Goal: Transaction & Acquisition: Purchase product/service

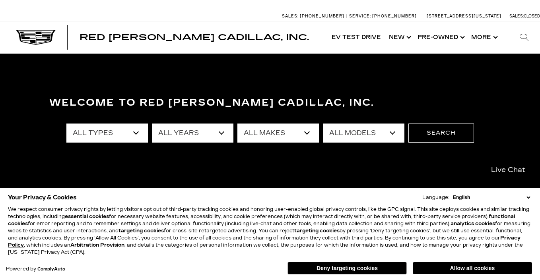
click at [528, 197] on select "English Spanish / Español English / United Kingdom Korean / 한국어 Vietnamese / Ti…" at bounding box center [491, 197] width 81 height 7
click at [327, 270] on button "Deny targeting cookies" at bounding box center [347, 268] width 119 height 13
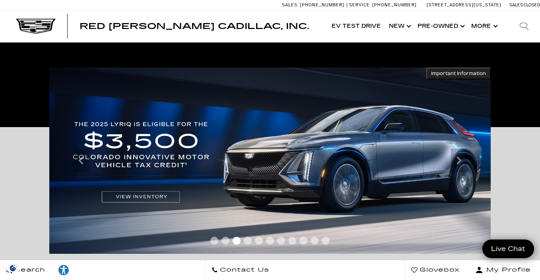
scroll to position [120, 0]
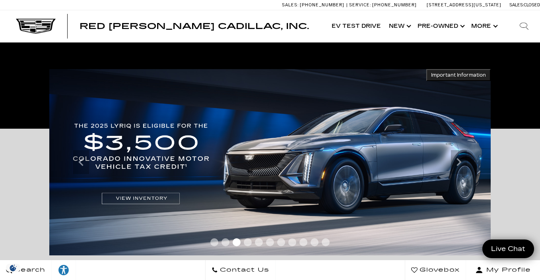
click at [265, 191] on img at bounding box center [269, 162] width 441 height 187
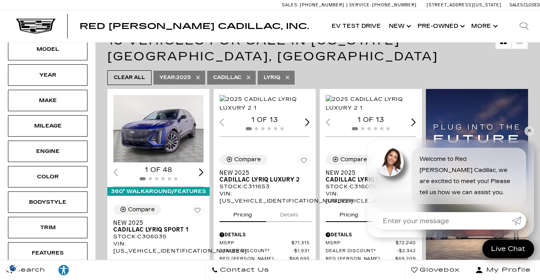
scroll to position [162, 0]
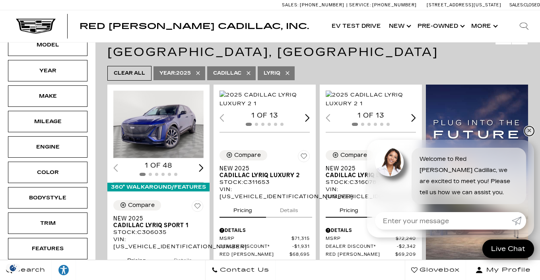
click at [528, 130] on link "✕" at bounding box center [530, 131] width 10 height 10
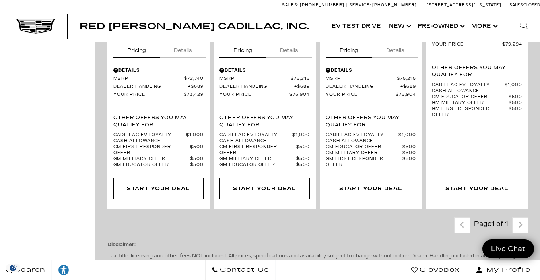
scroll to position [1423, 0]
click at [518, 217] on div "Last - Page Page 1 of 1 Next - Page" at bounding box center [491, 225] width 74 height 16
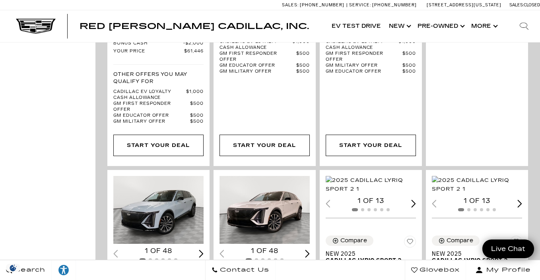
scroll to position [122, 0]
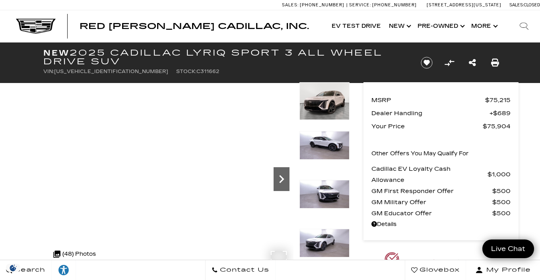
click at [284, 178] on icon "Next" at bounding box center [282, 179] width 16 height 16
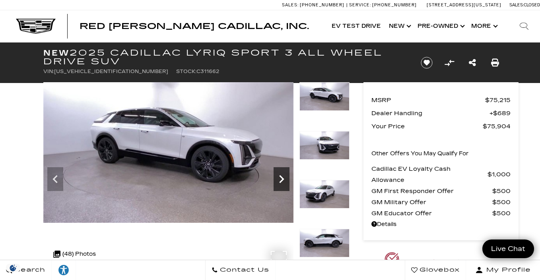
click at [284, 178] on icon "Next" at bounding box center [282, 179] width 16 height 16
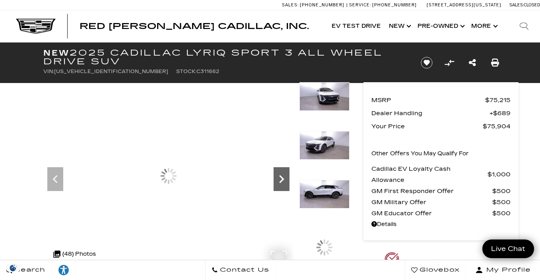
click at [284, 178] on icon "Next" at bounding box center [282, 179] width 16 height 16
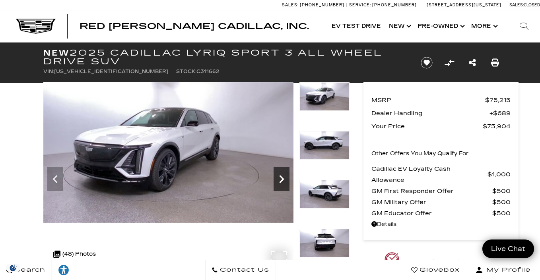
click at [284, 178] on icon "Next" at bounding box center [282, 179] width 16 height 16
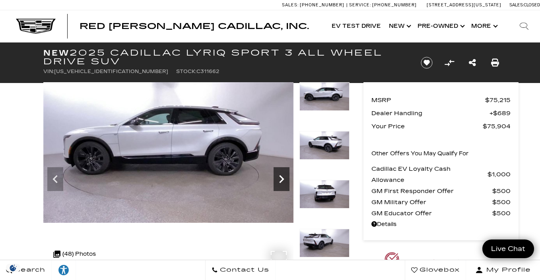
click at [284, 178] on icon "Next" at bounding box center [282, 179] width 16 height 16
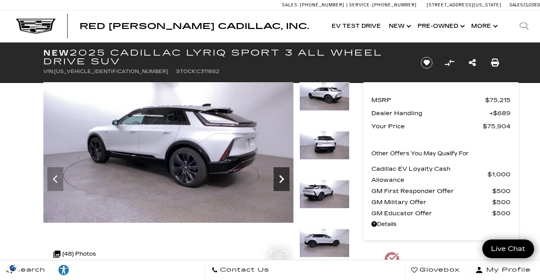
click at [284, 178] on icon "Next" at bounding box center [282, 179] width 16 height 16
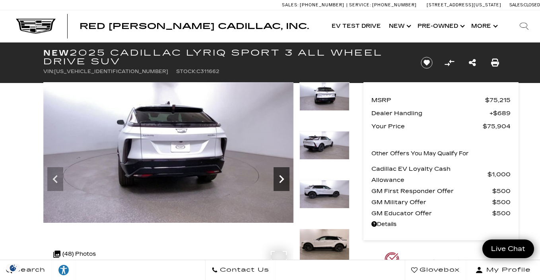
click at [283, 178] on icon "Next" at bounding box center [281, 179] width 5 height 8
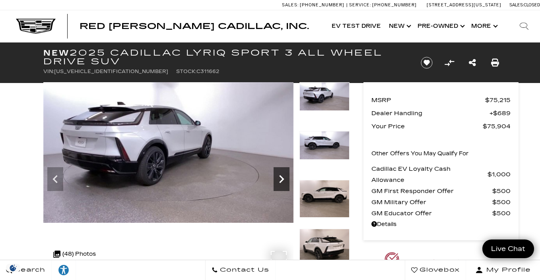
click at [283, 178] on icon "Next" at bounding box center [281, 179] width 5 height 8
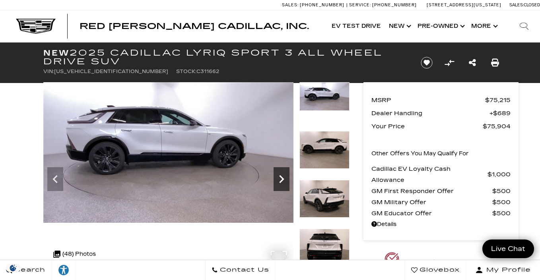
click at [283, 178] on icon "Next" at bounding box center [281, 179] width 5 height 8
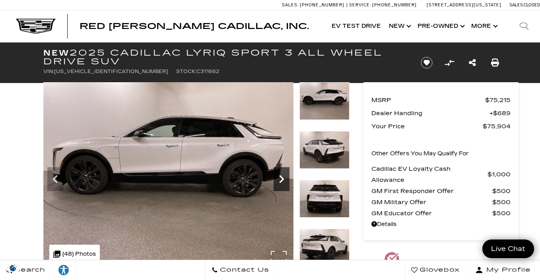
click at [283, 178] on icon "Next" at bounding box center [281, 179] width 5 height 8
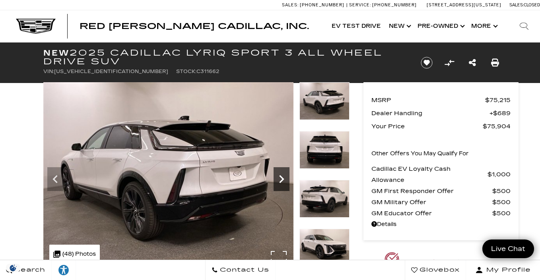
click at [283, 178] on icon "Next" at bounding box center [281, 179] width 5 height 8
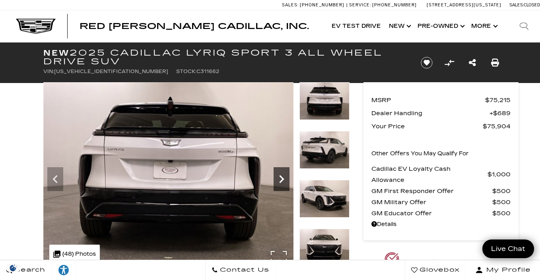
click at [283, 178] on icon "Next" at bounding box center [281, 179] width 5 height 8
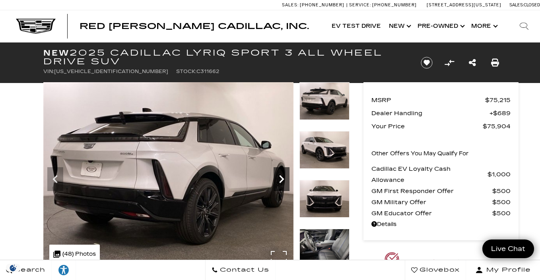
click at [282, 178] on icon "Next" at bounding box center [281, 179] width 5 height 8
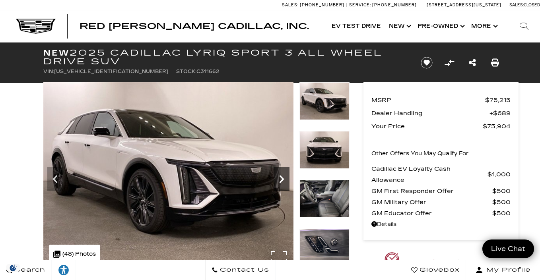
click at [282, 178] on icon "Next" at bounding box center [281, 179] width 5 height 8
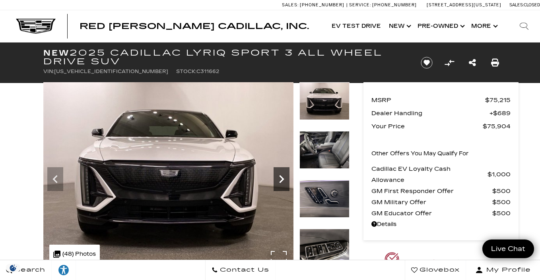
click at [282, 178] on icon "Next" at bounding box center [281, 179] width 5 height 8
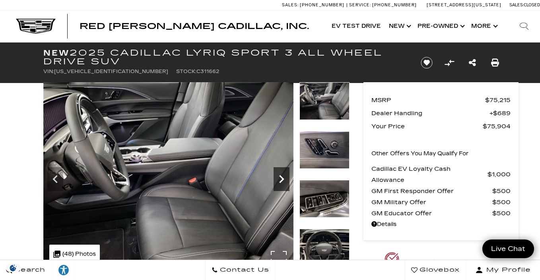
click at [282, 178] on icon "Next" at bounding box center [281, 179] width 5 height 8
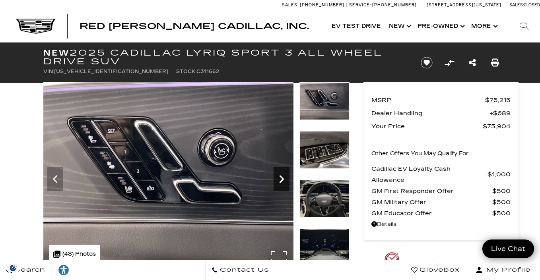
click at [282, 178] on icon "Next" at bounding box center [281, 179] width 5 height 8
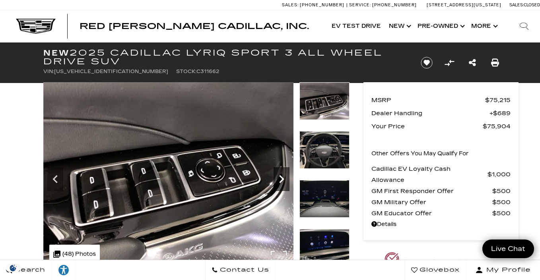
click at [282, 178] on icon "Next" at bounding box center [281, 179] width 5 height 8
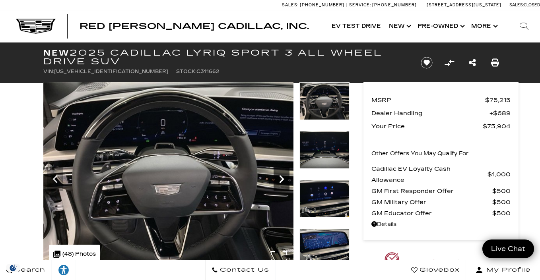
click at [282, 178] on icon "Next" at bounding box center [281, 179] width 5 height 8
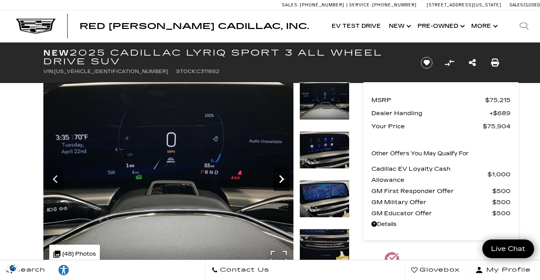
click at [282, 178] on icon "Next" at bounding box center [281, 179] width 5 height 8
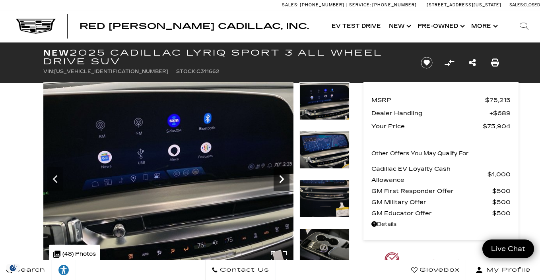
click at [282, 178] on icon "Next" at bounding box center [281, 179] width 5 height 8
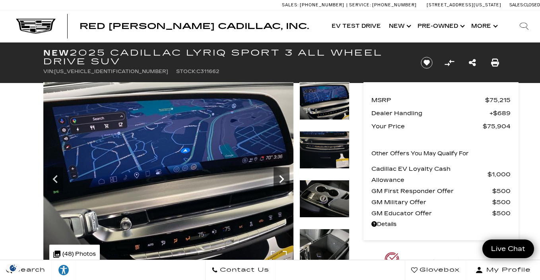
click at [282, 178] on icon "Next" at bounding box center [281, 179] width 5 height 8
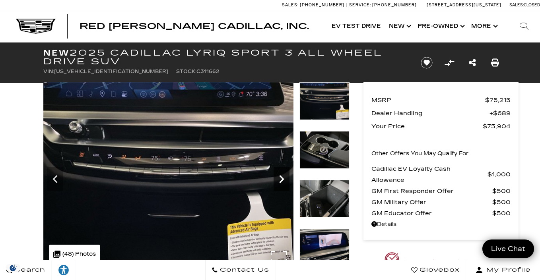
click at [282, 178] on icon "Next" at bounding box center [281, 179] width 5 height 8
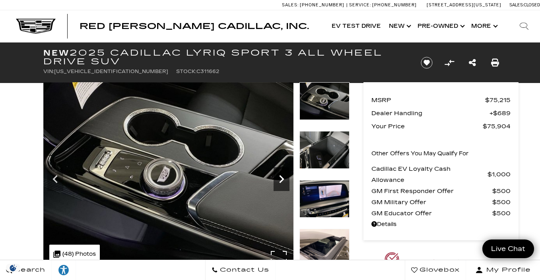
click at [282, 178] on icon "Next" at bounding box center [281, 179] width 5 height 8
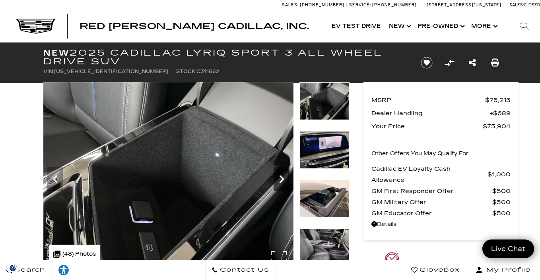
click at [282, 178] on icon "Next" at bounding box center [281, 179] width 5 height 8
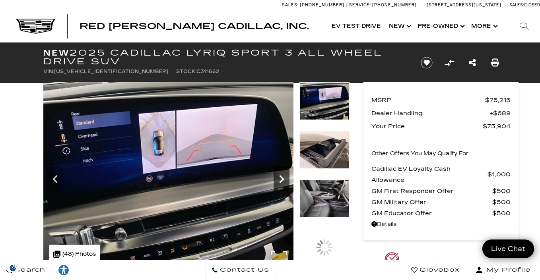
click at [282, 178] on icon "Next" at bounding box center [281, 179] width 5 height 8
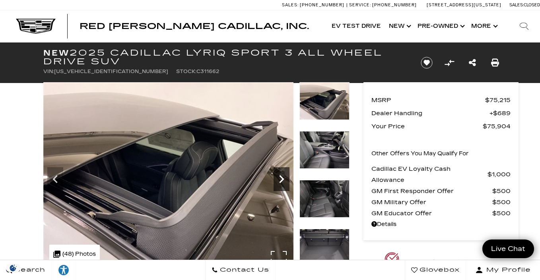
click at [282, 178] on icon "Next" at bounding box center [281, 179] width 5 height 8
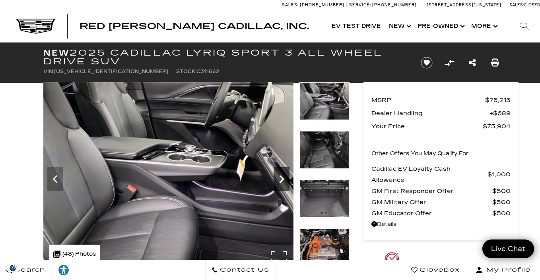
click at [282, 178] on icon "Next" at bounding box center [281, 179] width 5 height 8
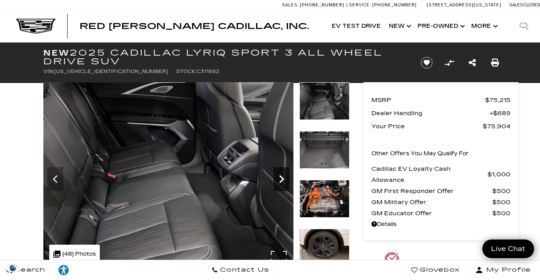
click at [282, 178] on icon "Next" at bounding box center [281, 179] width 5 height 8
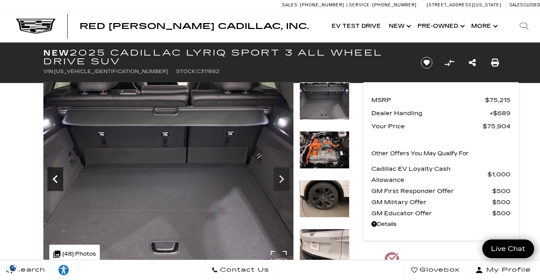
click at [52, 178] on icon "Previous" at bounding box center [55, 179] width 16 height 16
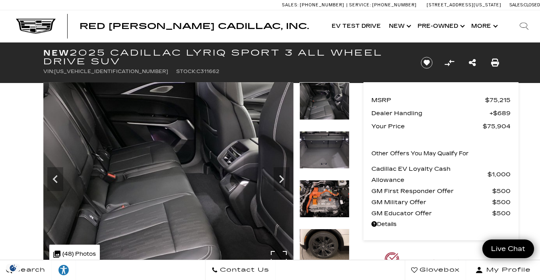
click at [249, 154] on img at bounding box center [168, 176] width 250 height 188
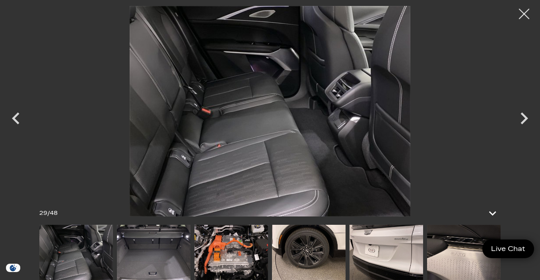
click at [527, 11] on div at bounding box center [524, 14] width 21 height 21
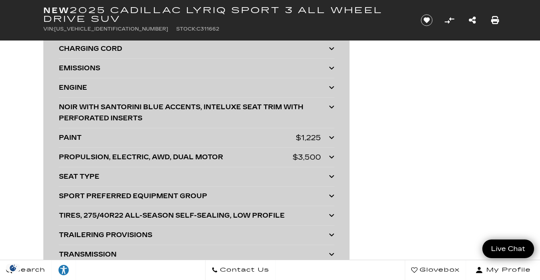
scroll to position [2507, 0]
